Goal: Task Accomplishment & Management: Use online tool/utility

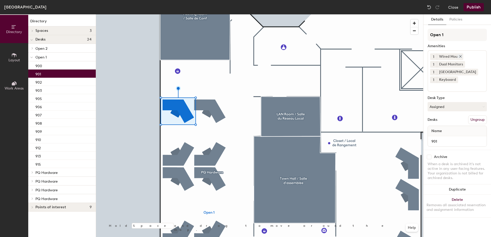
click at [460, 56] on icon at bounding box center [461, 56] width 2 height 2
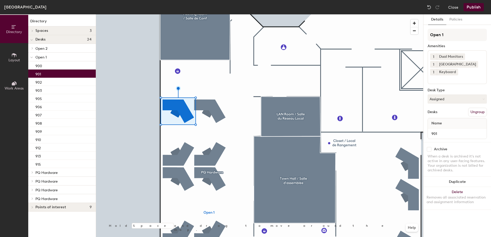
click at [441, 80] on input at bounding box center [453, 79] width 46 height 6
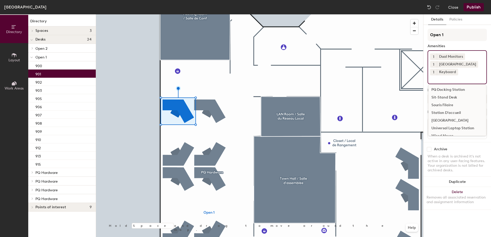
scroll to position [130, 0]
click at [450, 100] on div "Souris Filaire" at bounding box center [457, 99] width 58 height 8
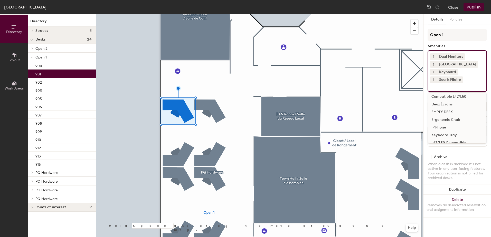
scroll to position [26, 0]
click at [445, 97] on div "Deux Écrans" at bounding box center [457, 96] width 58 height 8
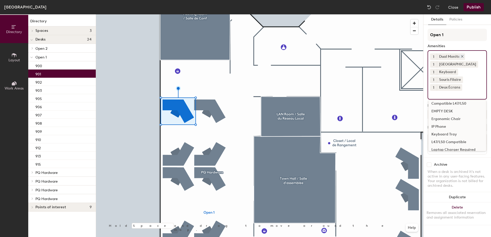
click at [463, 56] on icon at bounding box center [463, 57] width 4 height 4
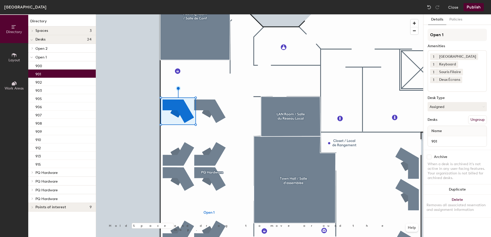
click at [454, 87] on input at bounding box center [453, 86] width 46 height 6
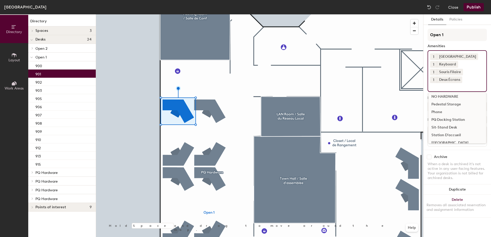
scroll to position [97, 0]
click at [453, 140] on div "Station D'accueil" at bounding box center [457, 140] width 58 height 8
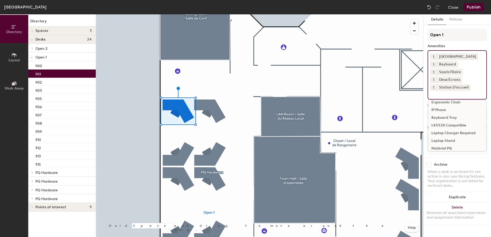
scroll to position [0, 0]
click at [443, 115] on div "Clavier" at bounding box center [457, 114] width 58 height 8
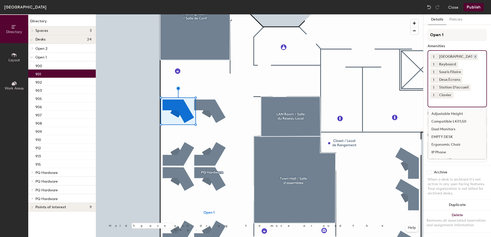
click at [474, 55] on icon at bounding box center [476, 57] width 4 height 4
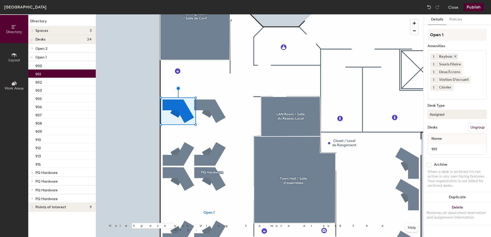
click at [455, 56] on icon at bounding box center [456, 57] width 4 height 4
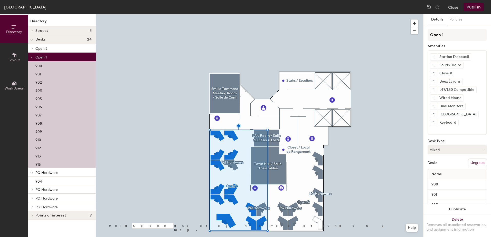
click at [446, 73] on div "Clavier" at bounding box center [445, 73] width 17 height 7
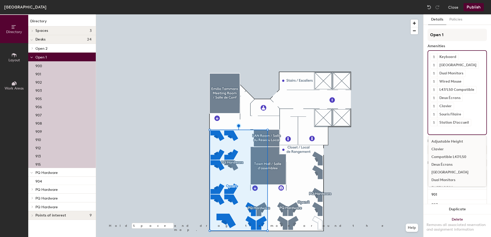
click at [440, 128] on input at bounding box center [453, 129] width 46 height 6
click at [444, 151] on div "Clavier" at bounding box center [457, 150] width 58 height 8
click at [450, 56] on icon at bounding box center [451, 57] width 4 height 4
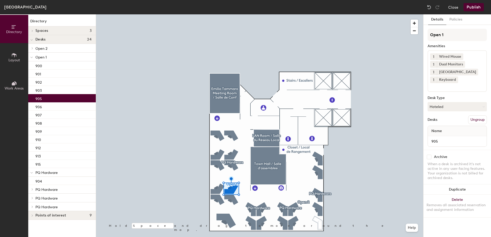
click at [42, 99] on div "905" at bounding box center [62, 98] width 68 height 8
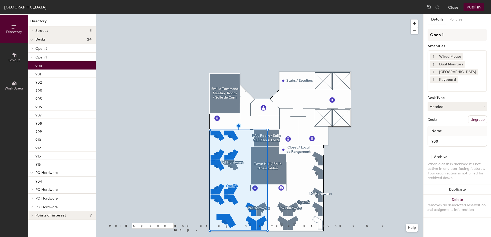
click at [40, 64] on p "900" at bounding box center [38, 65] width 7 height 6
click at [40, 73] on p "901" at bounding box center [38, 74] width 6 height 6
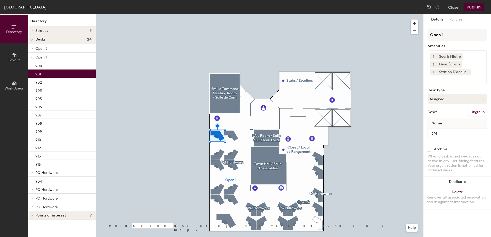
click at [446, 78] on input at bounding box center [453, 79] width 46 height 6
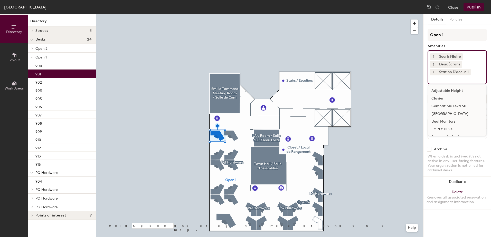
click at [443, 98] on div "Clavier" at bounding box center [457, 99] width 58 height 8
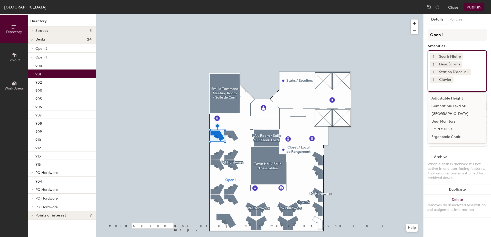
click at [466, 85] on input at bounding box center [453, 86] width 46 height 6
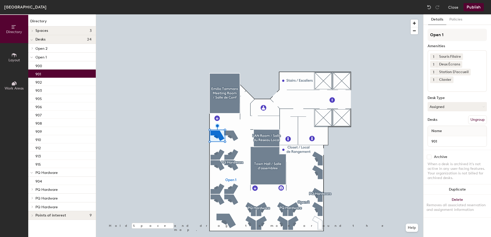
click at [474, 42] on div "Open 1 Amenities 1 Souris Filaire 1 Deux Écrans 1 Station D'accueil 1 Clavier D…" at bounding box center [457, 89] width 59 height 121
click at [55, 80] on div "902" at bounding box center [62, 82] width 68 height 8
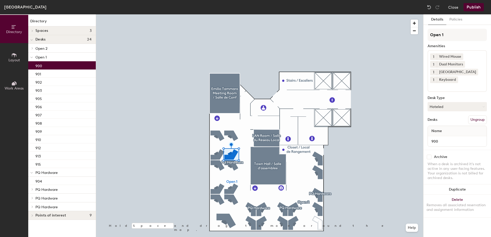
click at [56, 63] on div "900" at bounding box center [62, 65] width 68 height 8
click at [52, 70] on div "901" at bounding box center [62, 74] width 68 height 8
click at [54, 65] on div "900" at bounding box center [62, 65] width 68 height 8
click at [52, 75] on div "901" at bounding box center [62, 74] width 68 height 8
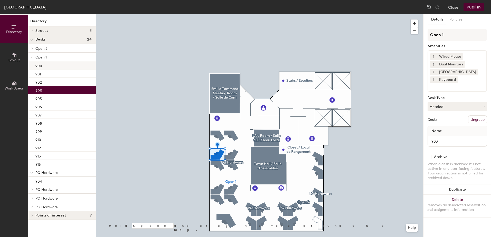
click at [233, 14] on div at bounding box center [259, 14] width 327 height 0
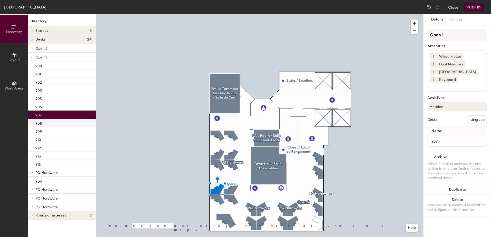
click at [41, 126] on p "908" at bounding box center [38, 123] width 6 height 6
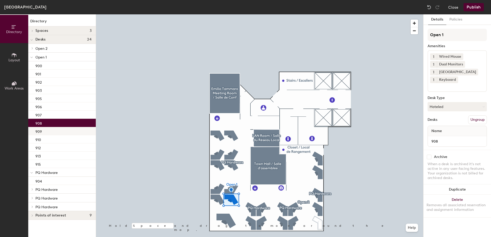
click at [42, 130] on div "909" at bounding box center [62, 131] width 68 height 8
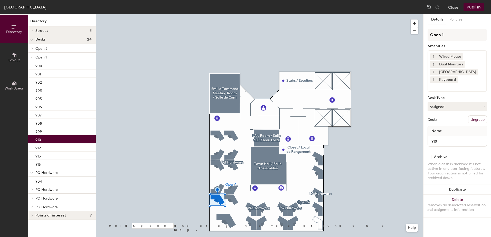
click at [42, 139] on div "910" at bounding box center [62, 139] width 68 height 8
click at [48, 132] on div "909" at bounding box center [62, 131] width 68 height 8
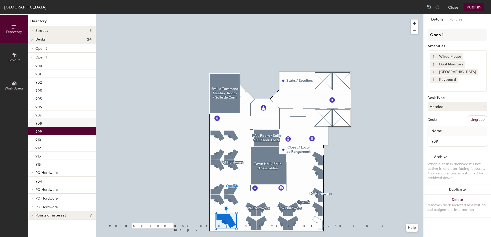
click at [49, 125] on div "908" at bounding box center [62, 123] width 68 height 8
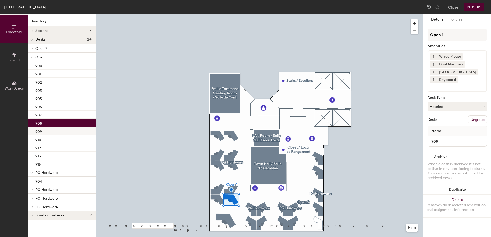
click at [49, 133] on div "909" at bounding box center [62, 131] width 68 height 8
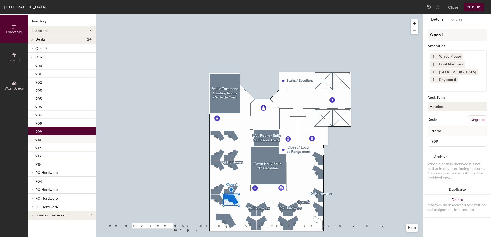
click at [49, 138] on div "910" at bounding box center [62, 139] width 68 height 8
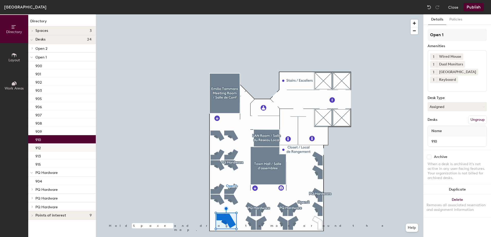
click at [47, 149] on div "912" at bounding box center [62, 148] width 68 height 8
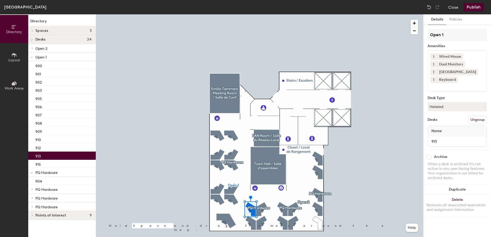
click at [48, 156] on div "913" at bounding box center [62, 156] width 68 height 8
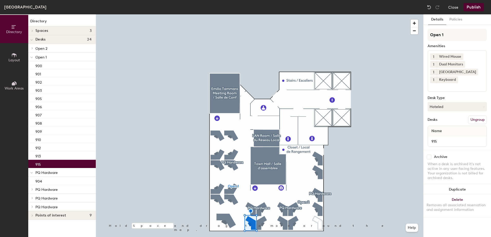
click at [46, 163] on div "915" at bounding box center [62, 164] width 68 height 8
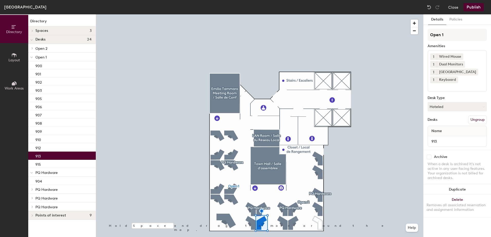
click at [47, 155] on div "913" at bounding box center [62, 156] width 68 height 8
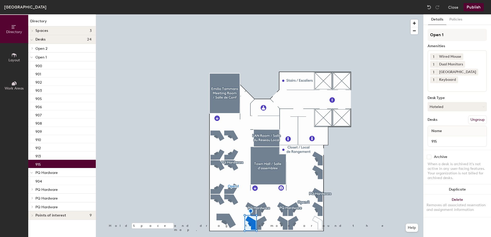
click at [44, 163] on div "915" at bounding box center [62, 164] width 68 height 8
click at [46, 157] on div "913" at bounding box center [62, 156] width 68 height 8
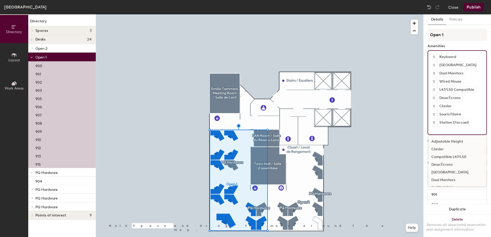
click at [443, 130] on input at bounding box center [453, 129] width 46 height 6
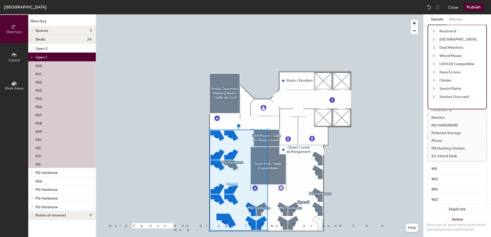
scroll to position [154, 0]
click at [444, 132] on div "Station D'accueil" at bounding box center [457, 132] width 58 height 8
click at [455, 97] on icon at bounding box center [456, 96] width 2 height 2
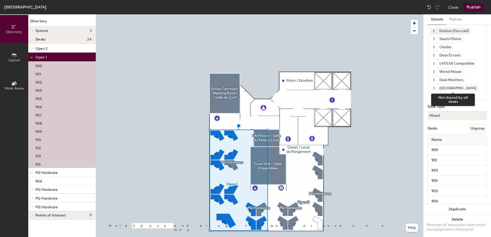
click at [474, 88] on icon at bounding box center [476, 88] width 4 height 4
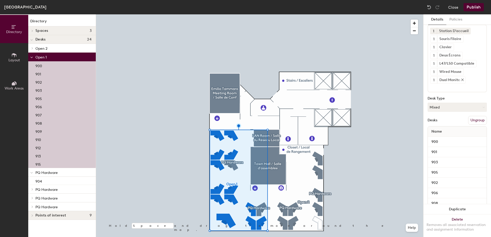
click at [463, 81] on icon at bounding box center [463, 80] width 4 height 4
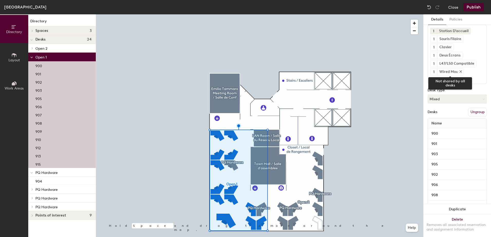
click at [460, 71] on icon at bounding box center [461, 72] width 4 height 4
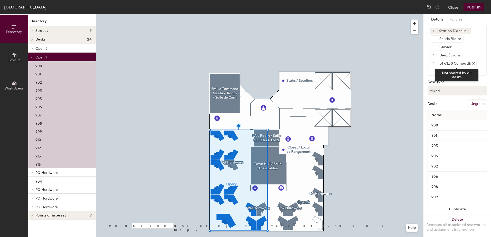
click at [474, 64] on icon at bounding box center [474, 63] width 2 height 2
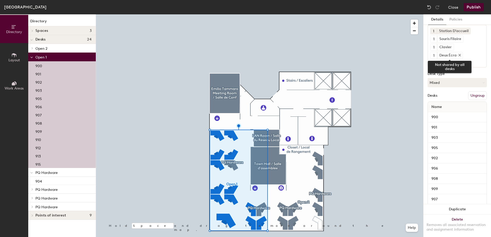
click at [460, 53] on icon at bounding box center [460, 55] width 4 height 4
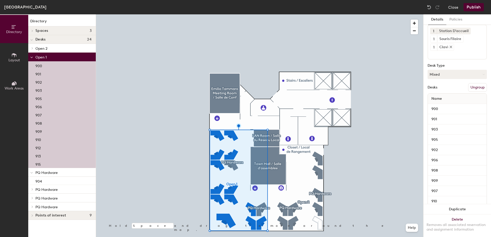
click at [452, 48] on icon at bounding box center [451, 47] width 4 height 4
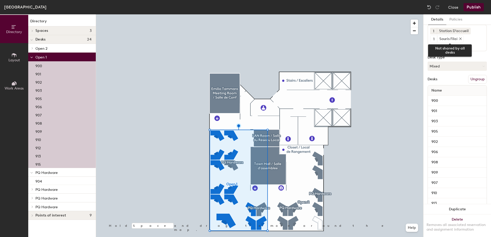
click at [460, 39] on icon at bounding box center [461, 39] width 4 height 4
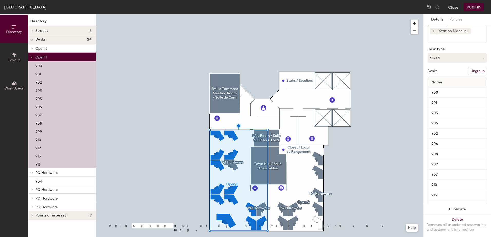
click at [446, 40] on input at bounding box center [453, 37] width 46 height 6
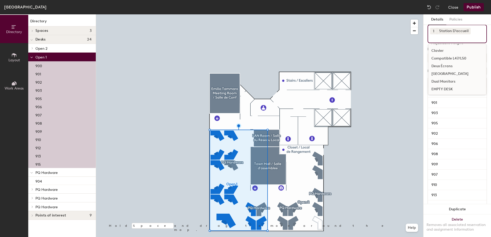
scroll to position [0, 0]
click at [446, 74] on div "Deux Écrans" at bounding box center [457, 73] width 58 height 8
click at [445, 66] on div "Souris Filaire" at bounding box center [457, 66] width 58 height 8
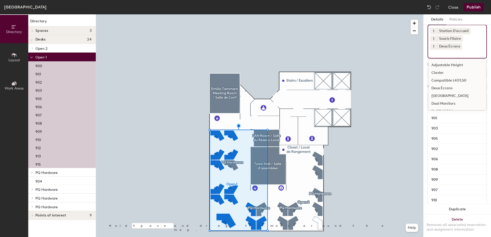
click at [444, 73] on div "Clavier" at bounding box center [457, 73] width 58 height 8
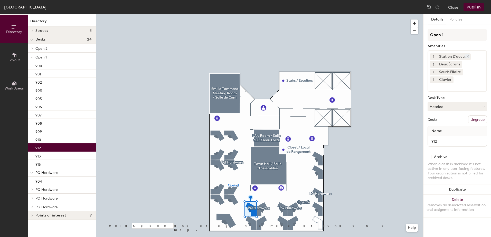
click at [468, 56] on icon at bounding box center [468, 56] width 2 height 2
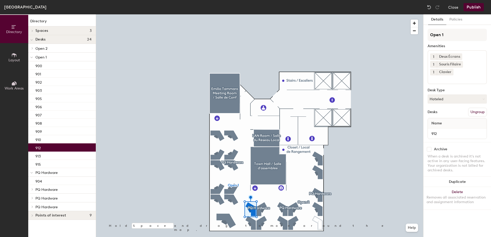
click at [447, 81] on input at bounding box center [453, 79] width 46 height 6
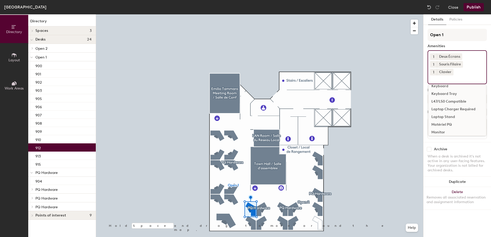
scroll to position [51, 0]
click at [453, 108] on div "L47/L50 Compatible" at bounding box center [457, 109] width 58 height 8
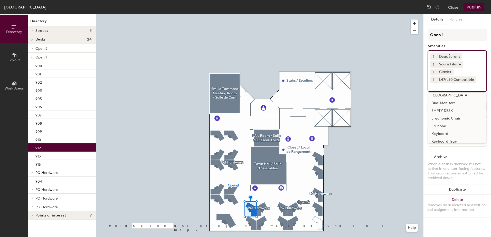
scroll to position [0, 0]
click at [473, 78] on icon at bounding box center [474, 80] width 4 height 4
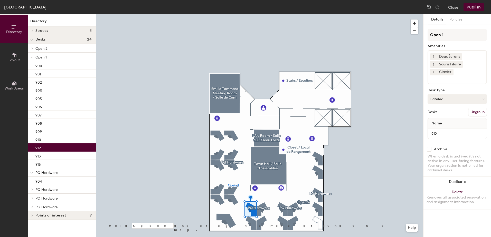
click at [454, 81] on input at bounding box center [453, 79] width 46 height 6
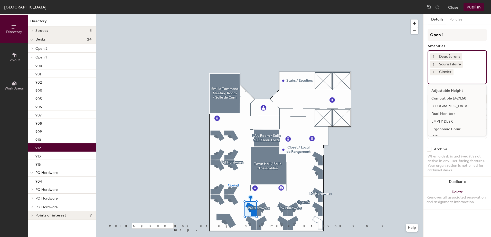
click at [451, 99] on div "Compatible L47/L50" at bounding box center [457, 99] width 58 height 8
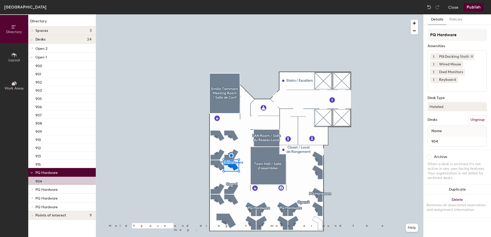
click at [472, 56] on icon at bounding box center [472, 57] width 4 height 4
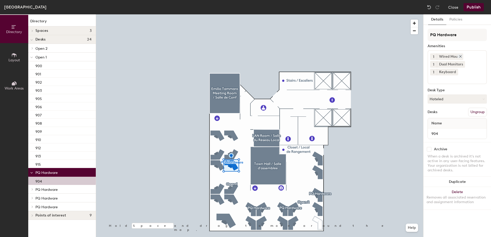
click at [461, 57] on icon at bounding box center [461, 57] width 4 height 4
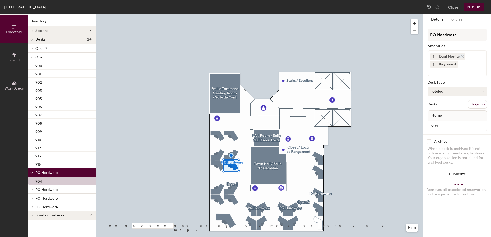
click at [462, 56] on icon at bounding box center [462, 56] width 2 height 2
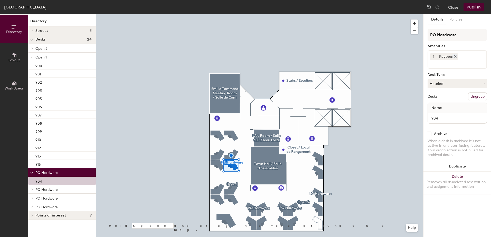
click at [456, 56] on icon at bounding box center [456, 57] width 4 height 4
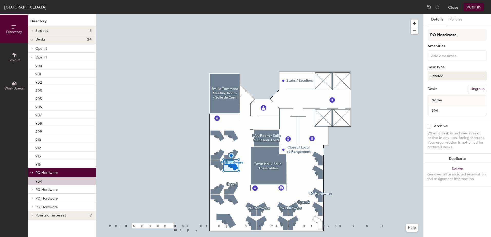
click at [456, 57] on input at bounding box center [453, 55] width 46 height 6
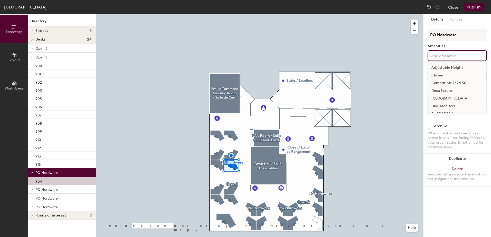
click at [447, 83] on div "Compatible L47/L50" at bounding box center [457, 83] width 58 height 8
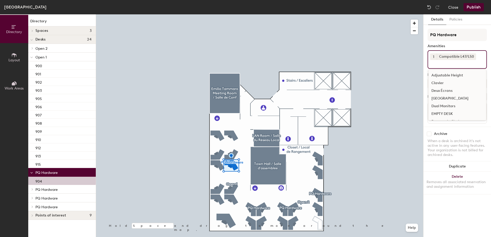
click at [442, 90] on div "Deux Écrans" at bounding box center [457, 91] width 58 height 8
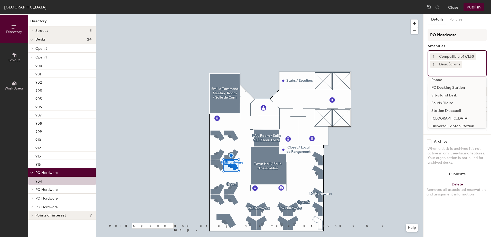
scroll to position [138, 0]
click at [446, 91] on div "Souris Filaire" at bounding box center [457, 92] width 58 height 8
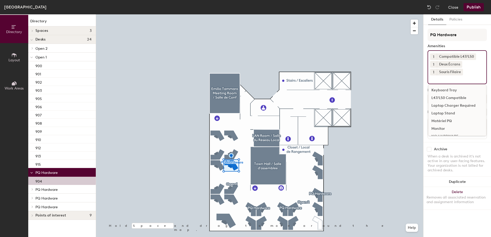
scroll to position [0, 0]
click at [445, 98] on div "Clavier" at bounding box center [457, 99] width 58 height 8
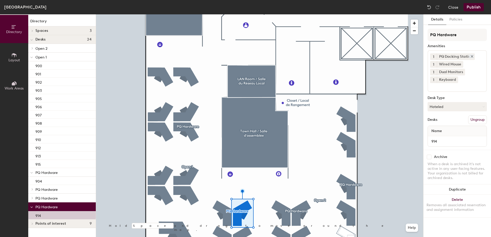
click at [472, 55] on icon at bounding box center [472, 57] width 4 height 4
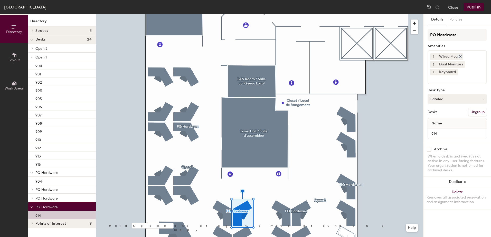
click at [460, 57] on icon at bounding box center [461, 56] width 2 height 2
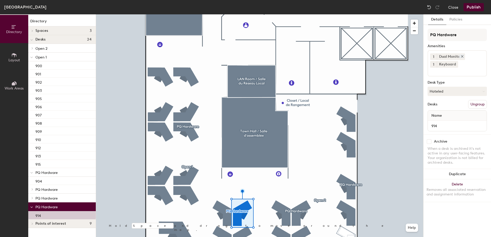
click at [463, 57] on icon at bounding box center [463, 57] width 4 height 4
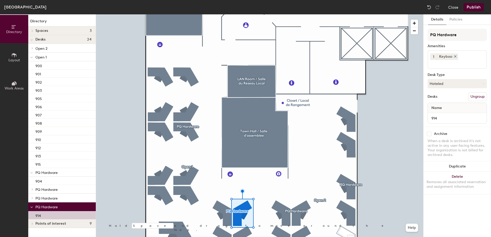
click at [454, 56] on icon at bounding box center [456, 57] width 4 height 4
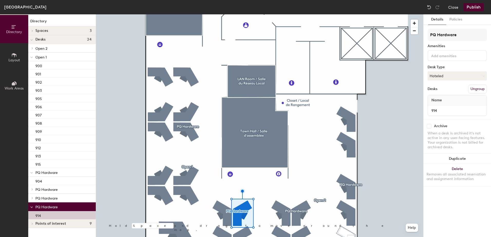
click at [452, 57] on input at bounding box center [453, 55] width 46 height 6
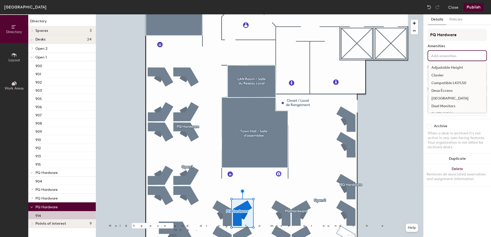
click at [453, 84] on div "Compatible L47/L50" at bounding box center [457, 83] width 58 height 8
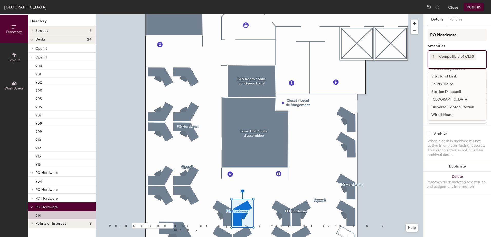
scroll to position [146, 0]
click at [443, 84] on div "Souris Filaire" at bounding box center [457, 84] width 58 height 8
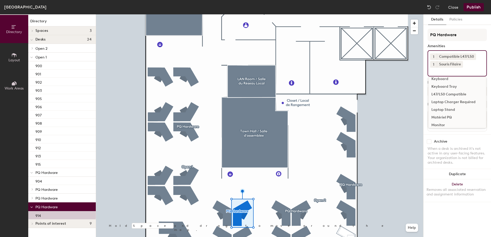
scroll to position [0, 0]
click at [444, 99] on div "Deux Écrans" at bounding box center [457, 99] width 58 height 8
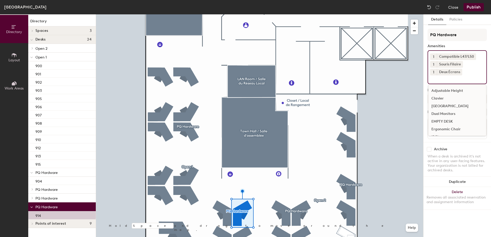
click at [443, 99] on div "Clavier" at bounding box center [457, 99] width 58 height 8
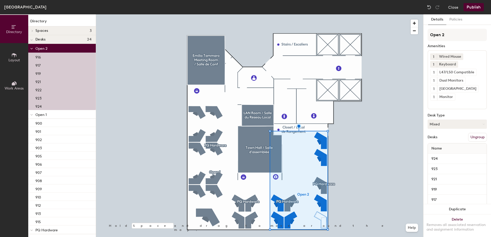
click at [461, 57] on icon at bounding box center [461, 56] width 2 height 2
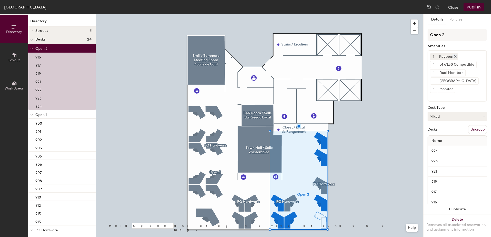
click at [456, 57] on icon at bounding box center [456, 57] width 4 height 4
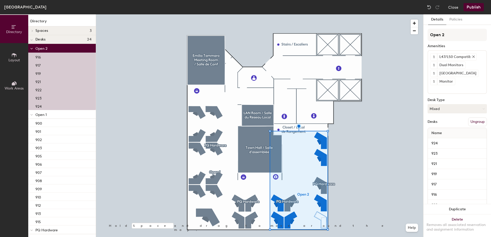
click at [473, 57] on icon at bounding box center [474, 57] width 4 height 4
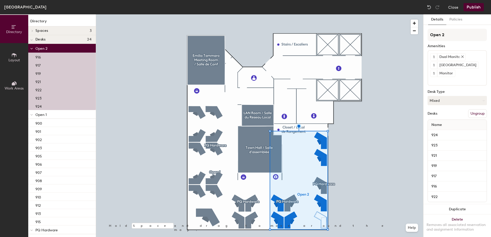
click at [463, 57] on icon at bounding box center [463, 57] width 2 height 2
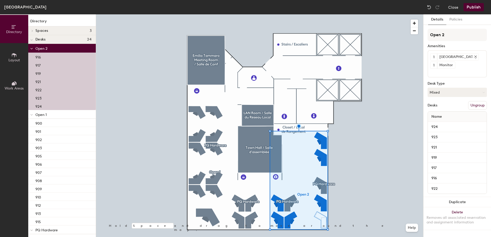
click at [475, 57] on icon at bounding box center [476, 57] width 2 height 2
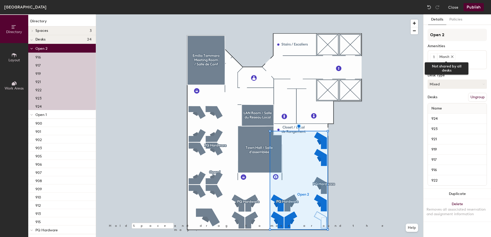
click at [453, 57] on icon at bounding box center [452, 57] width 2 height 2
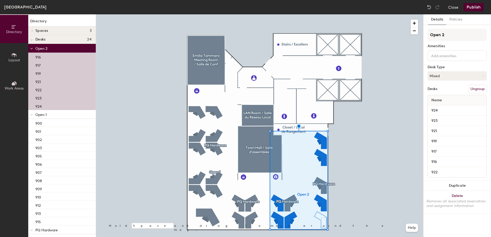
click at [445, 58] on input at bounding box center [453, 55] width 46 height 6
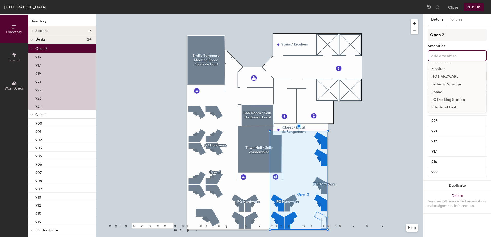
scroll to position [154, 0]
click at [447, 83] on div "Station D'accueil" at bounding box center [457, 84] width 58 height 8
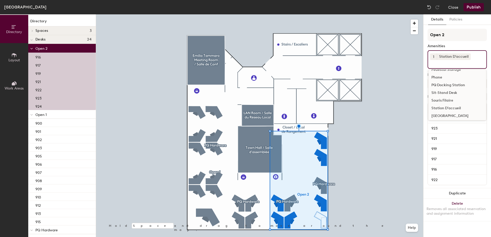
scroll to position [128, 0]
click at [447, 109] on div "Souris Filaire" at bounding box center [457, 110] width 58 height 8
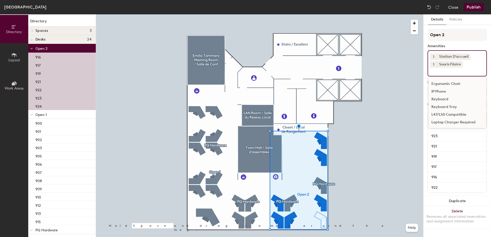
scroll to position [0, 0]
click at [444, 106] on div "Deux Écrans" at bounding box center [457, 106] width 58 height 8
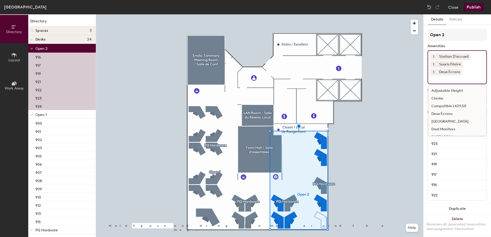
click at [443, 97] on div "Clavier" at bounding box center [457, 99] width 58 height 8
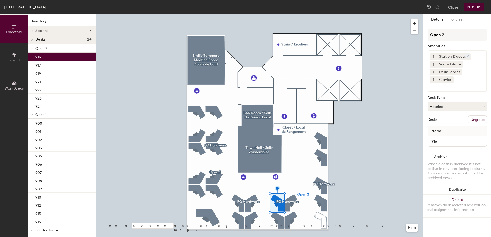
click at [468, 57] on icon at bounding box center [468, 57] width 4 height 4
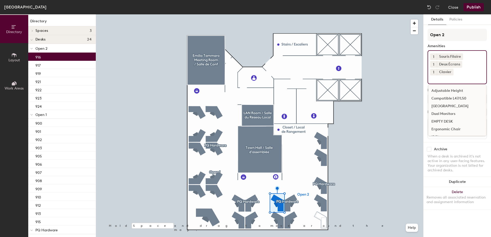
click at [445, 79] on input at bounding box center [453, 79] width 46 height 6
click at [451, 98] on div "Compatible L47/L50" at bounding box center [457, 99] width 58 height 8
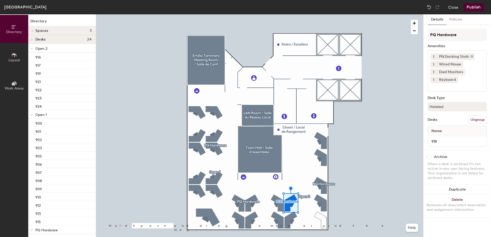
click at [471, 56] on icon at bounding box center [472, 57] width 4 height 4
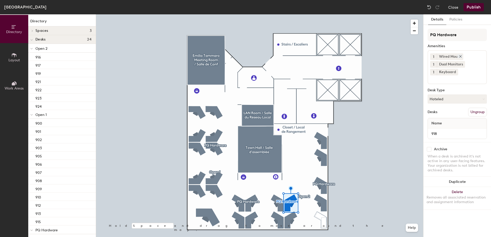
click at [460, 56] on icon at bounding box center [461, 56] width 2 height 2
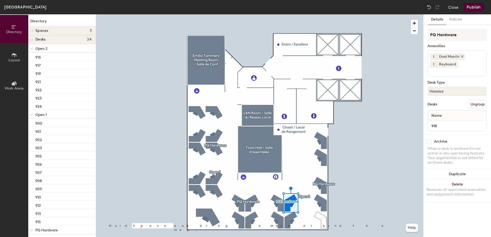
click at [462, 55] on icon at bounding box center [462, 56] width 2 height 2
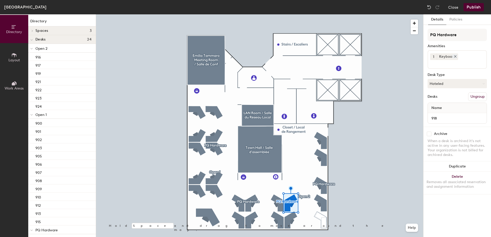
click at [456, 58] on icon at bounding box center [456, 57] width 4 height 4
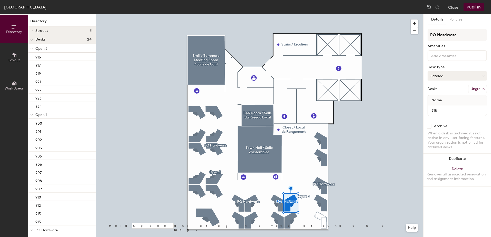
click at [455, 59] on div at bounding box center [457, 55] width 59 height 11
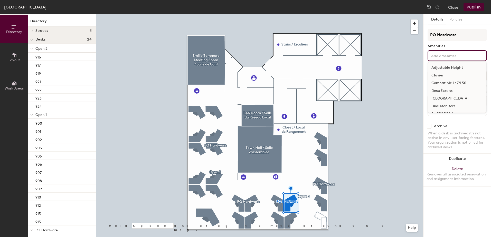
click at [454, 82] on div "Compatible L47/L50" at bounding box center [457, 83] width 58 height 8
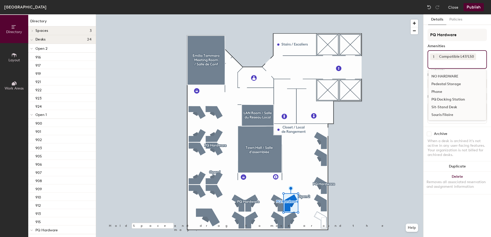
scroll to position [146, 0]
click at [441, 83] on div "Souris Filaire" at bounding box center [457, 84] width 58 height 8
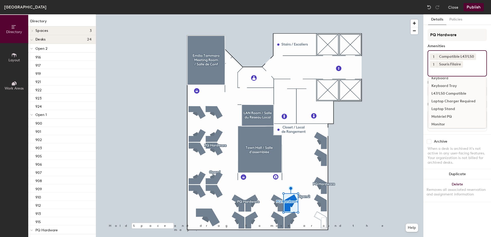
scroll to position [0, 0]
click at [440, 98] on div "Deux Écrans" at bounding box center [457, 99] width 58 height 8
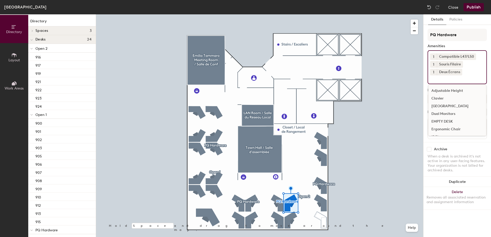
click at [440, 98] on div "Clavier" at bounding box center [457, 99] width 58 height 8
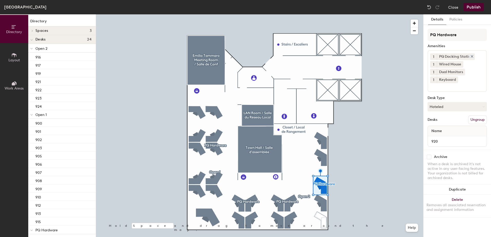
click at [471, 55] on icon at bounding box center [472, 57] width 4 height 4
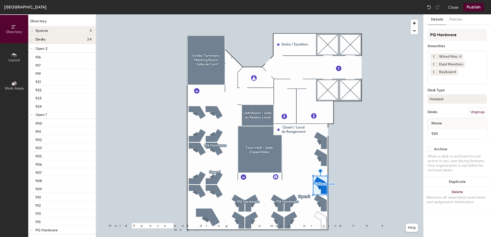
click at [462, 57] on icon at bounding box center [461, 57] width 4 height 4
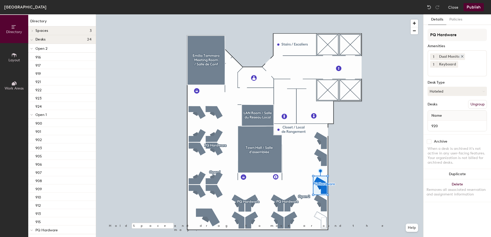
click at [462, 55] on icon at bounding box center [463, 57] width 4 height 4
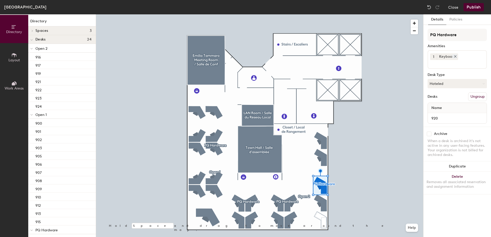
click at [455, 57] on icon at bounding box center [456, 57] width 4 height 4
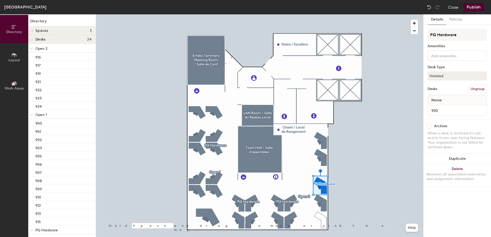
click at [452, 55] on input at bounding box center [453, 55] width 46 height 6
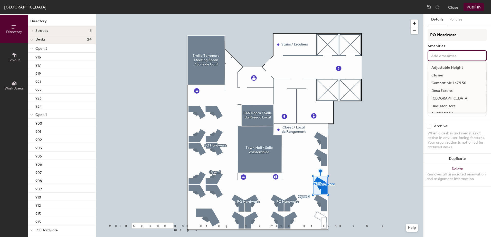
click at [453, 81] on div "Compatible L47/L50" at bounding box center [457, 83] width 58 height 8
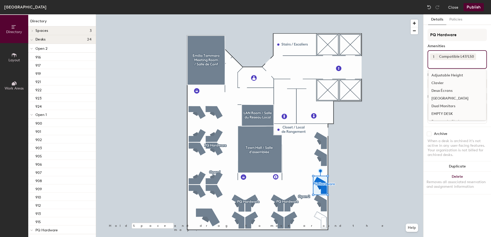
scroll to position [146, 0]
click at [447, 83] on div "Souris Filaire" at bounding box center [457, 84] width 58 height 8
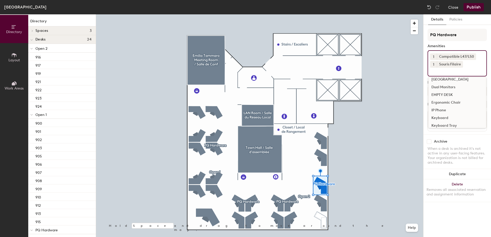
scroll to position [0, 0]
click at [440, 99] on div "Deux Écrans" at bounding box center [457, 99] width 58 height 8
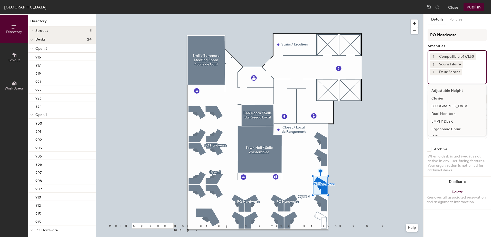
click at [436, 98] on div "Clavier" at bounding box center [457, 99] width 58 height 8
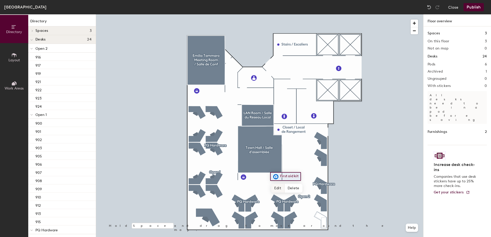
click at [280, 186] on span "Edit" at bounding box center [277, 188] width 13 height 9
paste input "Trousse de Premiers Soins"
type input "Trousse de Premiers Soins"
click at [305, 190] on span "Done" at bounding box center [304, 188] width 15 height 9
click at [244, 14] on div at bounding box center [259, 14] width 327 height 0
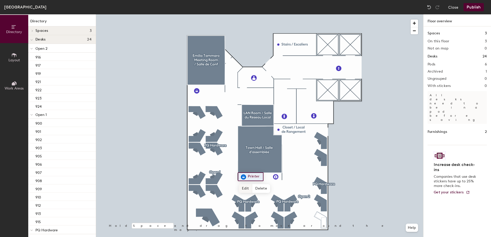
click at [247, 188] on span "Edit" at bounding box center [245, 188] width 13 height 9
type input "Imprimantes"
click at [198, 101] on span "Edit" at bounding box center [198, 102] width 13 height 9
type input "Imprimantes"
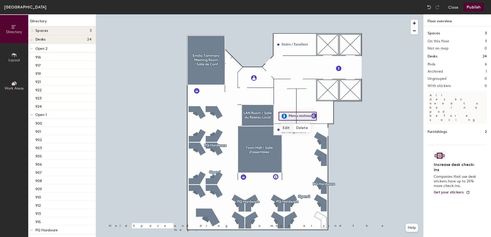
click at [287, 129] on span "Edit" at bounding box center [286, 128] width 13 height 9
drag, startPoint x: 22, startPoint y: 125, endPoint x: 23, endPoint y: 130, distance: 4.7
click at [22, 128] on div "Directory Layout Work Areas" at bounding box center [14, 125] width 28 height 223
click at [312, 114] on input "Men's restroom" at bounding box center [303, 116] width 32 height 7
click at [208, 120] on div "Men's restroom Done Hold Space and drag to move around the map. Help" at bounding box center [259, 125] width 327 height 223
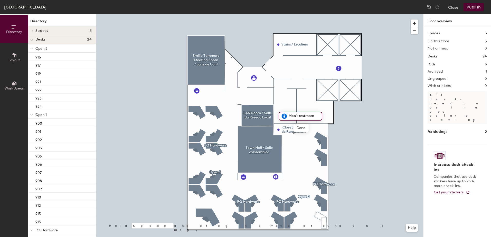
paste input "Toilettes Hommes"
type input "Toilettes Hommes"
click at [303, 127] on span "Done" at bounding box center [303, 128] width 15 height 9
click at [285, 14] on div at bounding box center [259, 14] width 327 height 0
click at [320, 126] on span "Edit" at bounding box center [315, 127] width 13 height 9
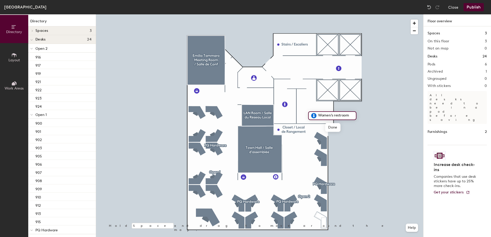
paste input "Toilettes Femmes"
type input "Toilettes Femmes"
click at [337, 129] on span "Done" at bounding box center [335, 127] width 15 height 9
click at [339, 78] on span "Edit" at bounding box center [340, 80] width 13 height 9
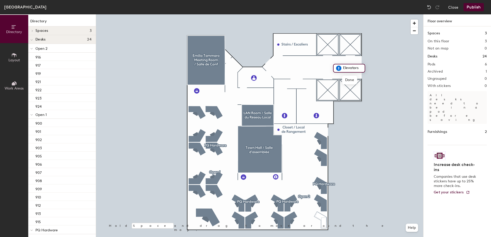
paste input "Ascenseu"
type input "Ascenseurs"
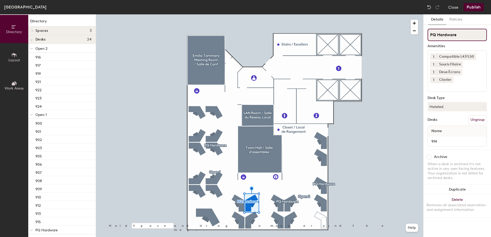
click at [462, 36] on input "PQ Hardware" at bounding box center [457, 35] width 59 height 12
click at [419, 39] on div "Directory Layout Work Areas Directory Spaces 3 Emilio Tammaro Meeting Room / Sa…" at bounding box center [245, 125] width 491 height 223
paste input "Matériel PQ"
click at [388, 45] on div "Directory Layout Work Areas Directory Spaces 3 Emilio Tammaro Meeting Room / Sa…" at bounding box center [245, 125] width 491 height 223
type input "Matériel PQ"
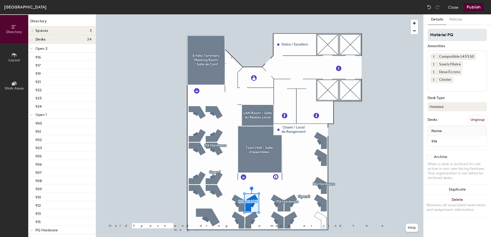
click at [386, 14] on div at bounding box center [259, 14] width 327 height 0
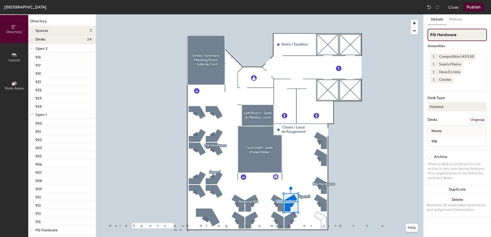
click at [469, 35] on input "PQ Hardware" at bounding box center [457, 35] width 59 height 12
click at [408, 34] on div "Directory Layout Work Areas Directory Spaces 3 Emilio Tammaro Meeting Room / Sa…" at bounding box center [245, 125] width 491 height 223
paste input "Matériel PQ"
click at [440, 33] on input "Matériel PQ" at bounding box center [457, 35] width 59 height 12
type input "Matériel PQ"
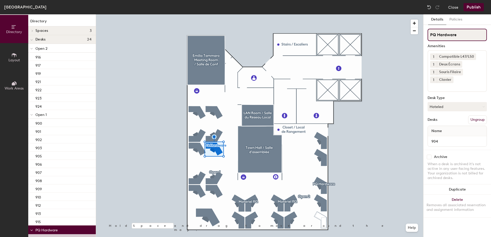
click at [410, 36] on div "Directory Layout Work Areas Directory Spaces 3 Emilio Tammaro Meeting Room / Sa…" at bounding box center [245, 125] width 491 height 223
paste input "Matériel PQ"
click at [360, 49] on div "Directory Layout Work Areas Directory Spaces 3 Emilio Tammaro Meeting Room / Sa…" at bounding box center [245, 125] width 491 height 223
type input "Matériel PQ"
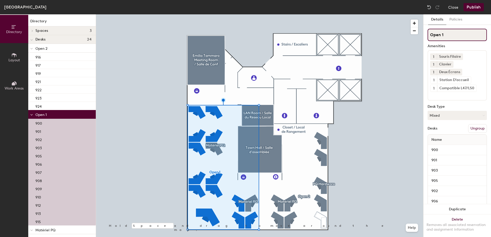
click at [416, 36] on div "Directory Layout Work Areas Directory Spaces 3 Emilio Tammaro Meeting Room / Sa…" at bounding box center [245, 125] width 491 height 223
paste input "Ouverture"
click at [393, 41] on div "Directory Layout Work Areas Directory Spaces 3 Emilio Tammaro Meeting Room / Sa…" at bounding box center [245, 125] width 491 height 223
type input "Ouverture 1"
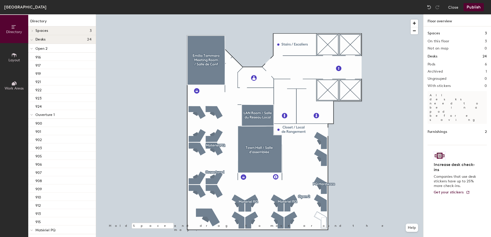
click at [305, 14] on div at bounding box center [259, 14] width 327 height 0
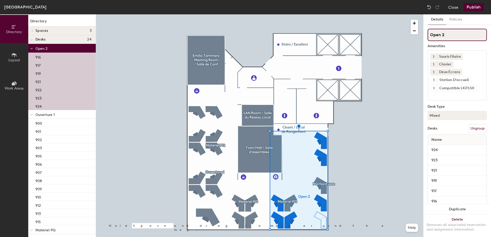
click at [420, 35] on div "Directory Layout Work Areas Directory Spaces 3 Emilio Tammaro Meeting Room / Sa…" at bounding box center [245, 125] width 491 height 223
paste input "Ouverture"
click at [345, 44] on div "Directory Layout Work Areas Directory Spaces 3 Emilio Tammaro Meeting Room / Sa…" at bounding box center [245, 125] width 491 height 223
type input "Ouverture 2"
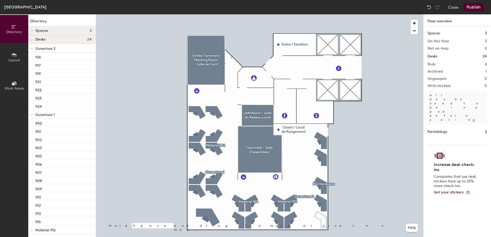
drag, startPoint x: 439, startPoint y: 35, endPoint x: 424, endPoint y: 145, distance: 110.8
click at [283, 14] on div at bounding box center [259, 14] width 327 height 0
click at [254, 90] on span "Edit" at bounding box center [255, 89] width 13 height 9
drag, startPoint x: 275, startPoint y: 78, endPoint x: 258, endPoint y: 79, distance: 16.7
click at [258, 79] on input "Reception" at bounding box center [267, 77] width 21 height 7
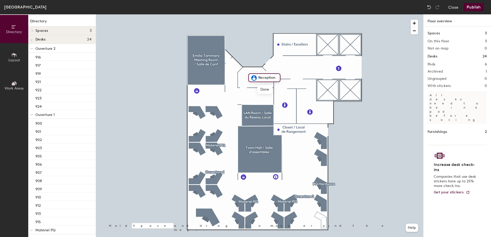
click at [275, 79] on input "Reception" at bounding box center [267, 77] width 21 height 7
click at [280, 78] on input "Reception / Réception" at bounding box center [284, 77] width 55 height 7
type input "Reception / Réception"
click at [284, 90] on span "Done" at bounding box center [279, 89] width 15 height 9
click at [284, 14] on div at bounding box center [259, 14] width 327 height 0
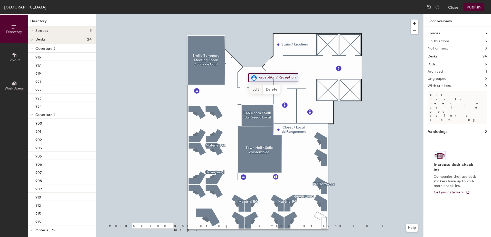
click at [255, 91] on span "Edit" at bounding box center [255, 89] width 13 height 9
click at [299, 79] on input "Reception / Réception" at bounding box center [282, 77] width 51 height 7
click at [276, 90] on span "Done" at bounding box center [279, 89] width 15 height 9
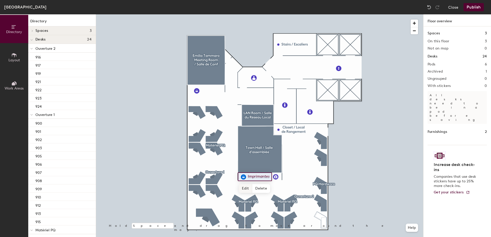
click at [245, 188] on span "Edit" at bounding box center [245, 188] width 13 height 9
click at [252, 178] on input "Imprimantes" at bounding box center [262, 176] width 30 height 7
drag, startPoint x: 254, startPoint y: 177, endPoint x: 238, endPoint y: 180, distance: 16.1
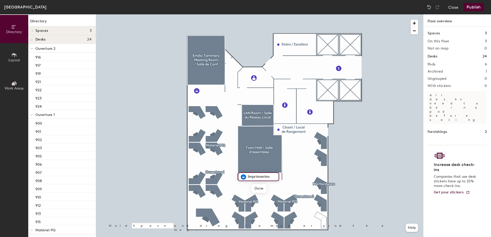
click at [238, 180] on div "Imprimantes" at bounding box center [258, 177] width 41 height 9
type input "Printer / Imprimantes"
click at [267, 189] on span "Done" at bounding box center [268, 188] width 15 height 9
click at [246, 188] on span "Edit" at bounding box center [245, 188] width 13 height 9
click at [262, 177] on input "Printer / Imprimantes" at bounding box center [271, 176] width 49 height 7
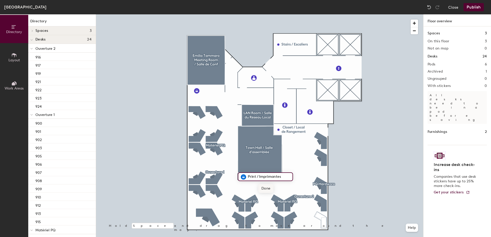
type input "Print / Imprimantes"
click at [263, 188] on span "Done" at bounding box center [265, 188] width 15 height 9
click at [245, 189] on span "Edit" at bounding box center [245, 188] width 13 height 9
click at [259, 176] on input "Print / Imprimantes" at bounding box center [269, 176] width 44 height 7
click at [260, 176] on input "Print / Imprimantes" at bounding box center [269, 176] width 44 height 7
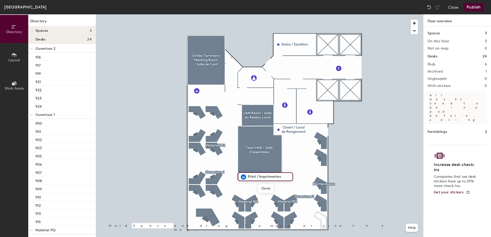
click at [207, 178] on div "Print / Imprimantes Done Hold Space and drag to move around the map. Help" at bounding box center [259, 125] width 327 height 223
type input "Imprimantes"
click at [256, 189] on span "Done" at bounding box center [256, 188] width 15 height 9
click at [323, 14] on div at bounding box center [259, 14] width 327 height 0
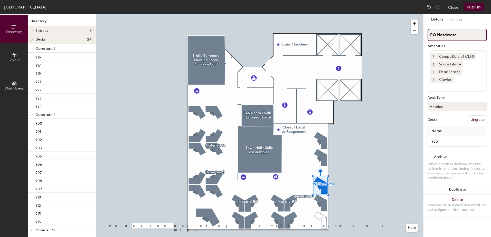
drag, startPoint x: 464, startPoint y: 36, endPoint x: 426, endPoint y: 37, distance: 38.3
click at [426, 37] on div "Details Policies PQ Hardware Amenities 1 Compatible L47/L50 1 Souris Filaire 1 …" at bounding box center [458, 125] width 68 height 223
click at [366, 42] on div "Directory Layout Work Areas Directory Spaces 3 Emilio Tammaro Meeting Room / Sa…" at bounding box center [245, 125] width 491 height 223
type input "Matériel PQ"
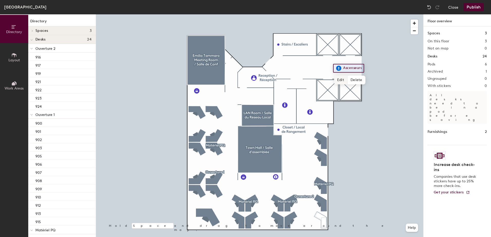
click at [341, 80] on span "Edit" at bounding box center [340, 80] width 13 height 9
click at [350, 68] on input "Ascenseurs" at bounding box center [356, 68] width 28 height 7
type input "Elevators / Ascenseurs"
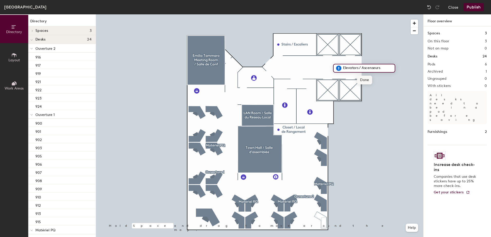
click at [366, 79] on span "Done" at bounding box center [364, 80] width 15 height 9
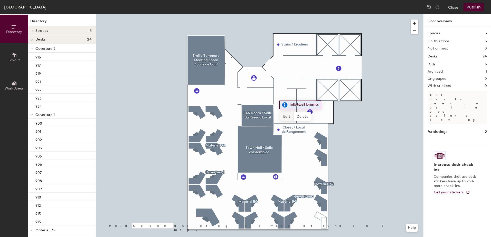
click at [289, 117] on span "Edit" at bounding box center [286, 117] width 13 height 9
click at [290, 105] on input "Toilettes Hommes" at bounding box center [306, 104] width 37 height 7
type input "Men's Restroom / Toilettes Hommes"
click at [316, 118] on span "Done" at bounding box center [314, 117] width 15 height 9
click at [310, 123] on span "Edit" at bounding box center [311, 123] width 13 height 9
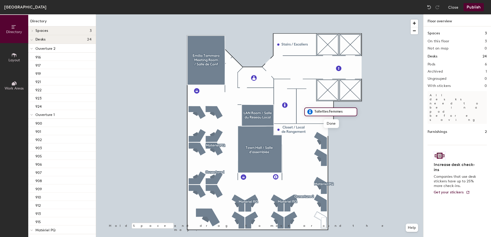
click at [322, 112] on input "Toilettes Femmes" at bounding box center [334, 111] width 42 height 7
type input "Women's Restroom / Toilettes Femmes"
click at [337, 126] on span "Done" at bounding box center [339, 123] width 15 height 9
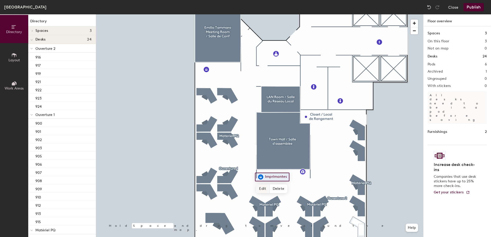
click at [261, 187] on span "Edit" at bounding box center [262, 189] width 13 height 9
click at [265, 176] on input "Imprimantes" at bounding box center [276, 177] width 25 height 7
type input "Printers / Imprimantes"
click at [284, 189] on span "Done" at bounding box center [286, 189] width 15 height 9
click at [307, 14] on div at bounding box center [259, 14] width 327 height 0
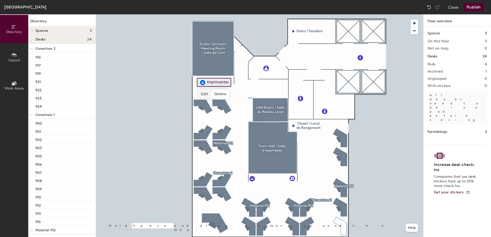
click at [206, 95] on span "Edit" at bounding box center [204, 94] width 13 height 9
click at [213, 84] on input "Imprimantes" at bounding box center [221, 82] width 30 height 7
type input "Printers / Imprimantes"
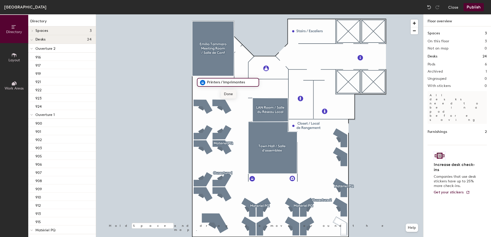
click at [230, 95] on span "Done" at bounding box center [228, 94] width 15 height 9
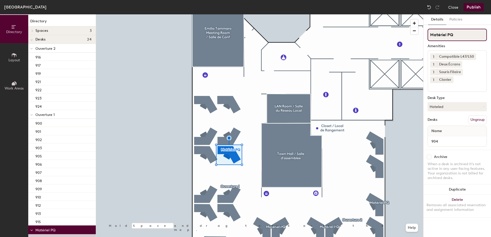
click at [431, 35] on input "Matériel PQ" at bounding box center [457, 35] width 59 height 12
drag, startPoint x: 456, startPoint y: 35, endPoint x: 431, endPoint y: 36, distance: 25.5
click at [431, 36] on input "PQ Hardware / Matériel PQ" at bounding box center [457, 35] width 59 height 12
type input "PQ Hardware / Matériel PQ"
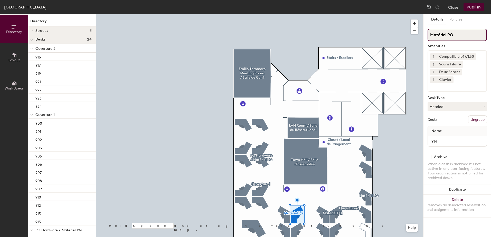
click at [430, 33] on input "Matériel PQ" at bounding box center [457, 35] width 59 height 12
click at [404, 35] on div "Directory Layout Work Areas Directory Spaces 3 Emilio Tammaro Meeting Room / Sa…" at bounding box center [245, 125] width 491 height 223
paste input "PQ Hardware"
type input "PQ Hardware"
click at [429, 35] on input "Matériel PQ" at bounding box center [457, 35] width 59 height 12
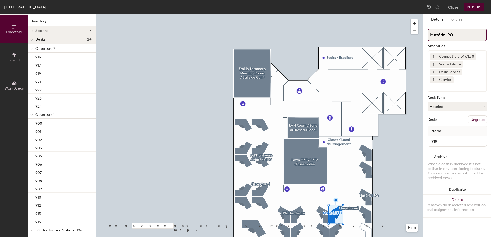
paste input "PQ Hardware"
type input "PQ Hardware / Matériel PQ"
click at [430, 35] on input "Matériel PQ" at bounding box center [457, 35] width 59 height 12
paste input "PQ Hardware"
drag, startPoint x: 483, startPoint y: 35, endPoint x: 461, endPoint y: 35, distance: 21.6
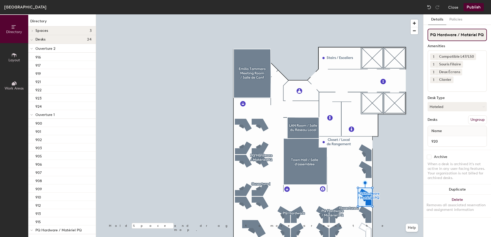
click at [461, 35] on input "PQ Hardware / Matériel PQ" at bounding box center [457, 35] width 59 height 12
type input "PQ Hardware / Matériel PQ"
click at [472, 38] on input "PQ Hardware" at bounding box center [457, 35] width 59 height 12
paste input "Matériel PQ"
type input "PQ Hardware / Matériel PQ"
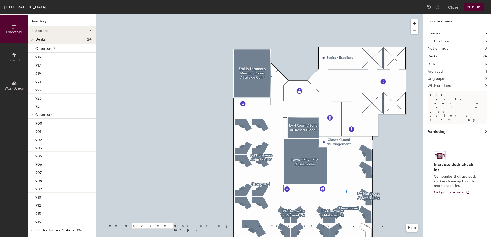
click at [347, 14] on div at bounding box center [259, 14] width 327 height 0
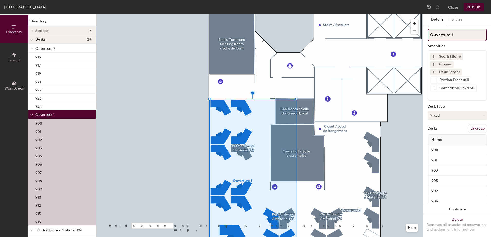
click at [431, 35] on input "Ouverture 1" at bounding box center [457, 35] width 59 height 12
type input "Open 1 / Ouverture 1"
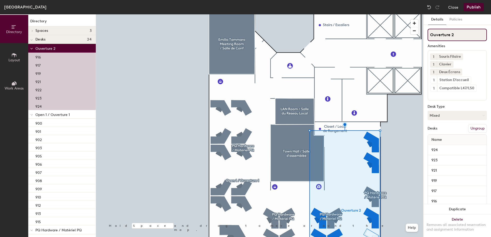
click at [431, 34] on input "Ouverture 2" at bounding box center [457, 35] width 59 height 12
type input "Open 2 / Ouverture 2"
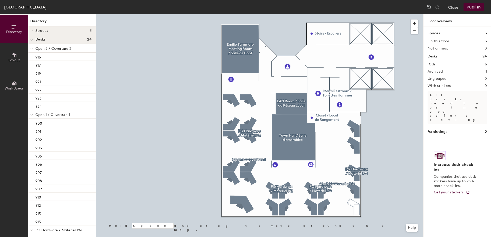
click at [475, 8] on button "Publish" at bounding box center [474, 7] width 20 height 8
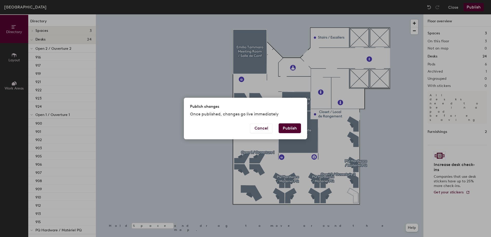
click at [295, 129] on button "Publish" at bounding box center [290, 129] width 22 height 10
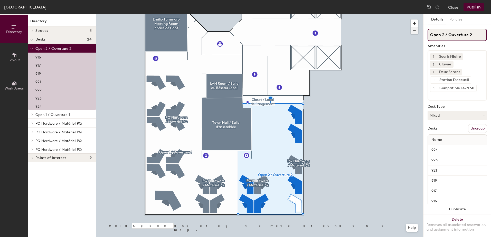
click at [400, 33] on div "Directory Layout Work Areas Directory Spaces 3 [PERSON_NAME] Meeting Room / [GE…" at bounding box center [245, 125] width 491 height 223
type input "Ouverture 2"
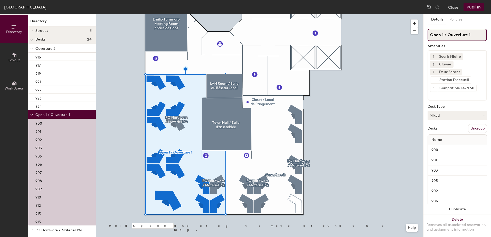
click at [409, 35] on div "Directory Layout Work Areas Directory Spaces 3 [PERSON_NAME] Meeting Room / [GE…" at bounding box center [245, 125] width 491 height 223
type input "Ouverture 1"
click at [470, 6] on button "Publish" at bounding box center [474, 7] width 20 height 8
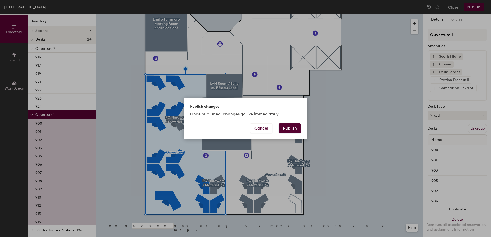
click at [287, 127] on button "Publish" at bounding box center [290, 129] width 22 height 10
